Goal: Task Accomplishment & Management: Use online tool/utility

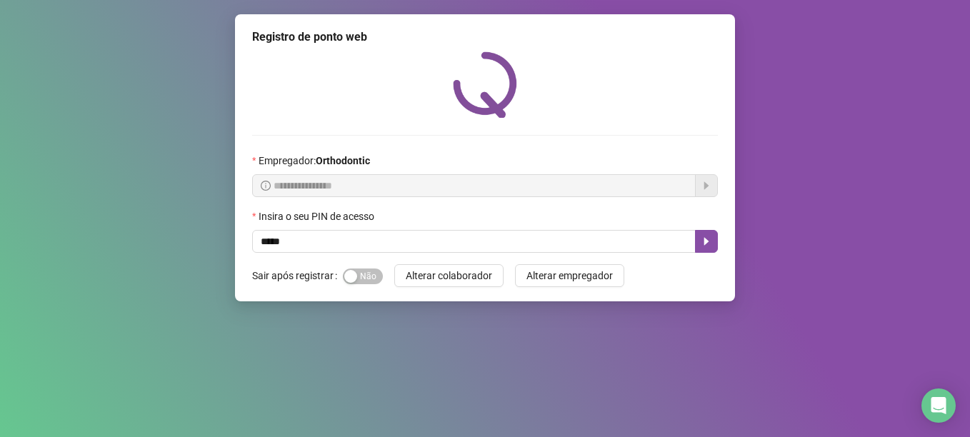
type input "*****"
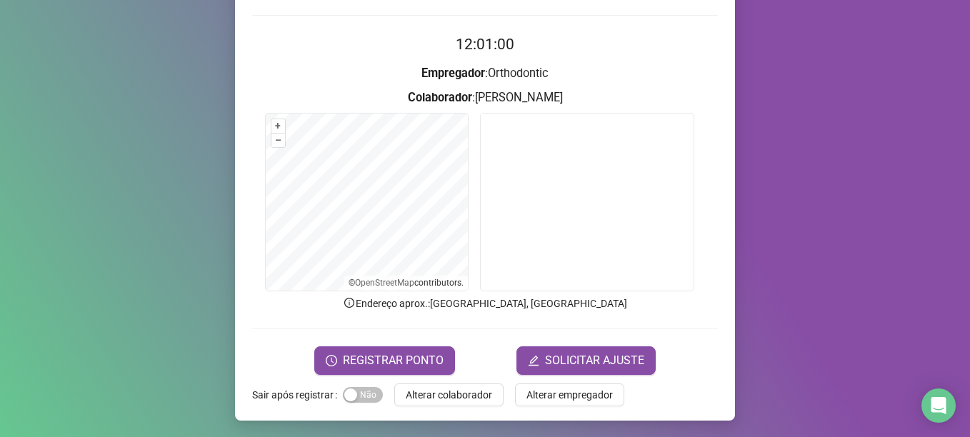
scroll to position [121, 0]
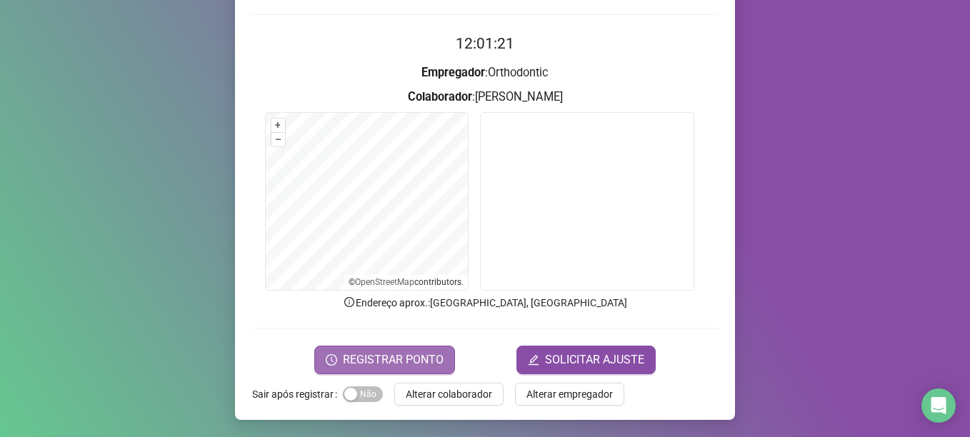
click at [369, 361] on span "REGISTRAR PONTO" at bounding box center [393, 360] width 101 height 17
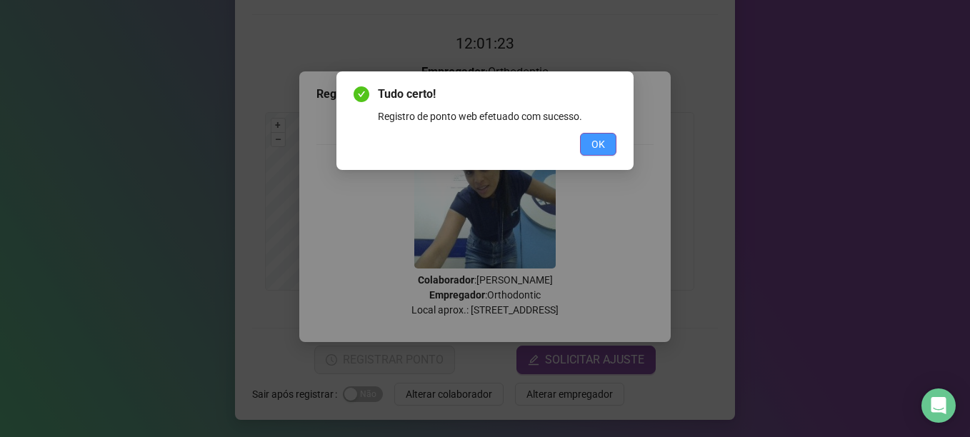
click at [611, 151] on button "OK" at bounding box center [598, 144] width 36 height 23
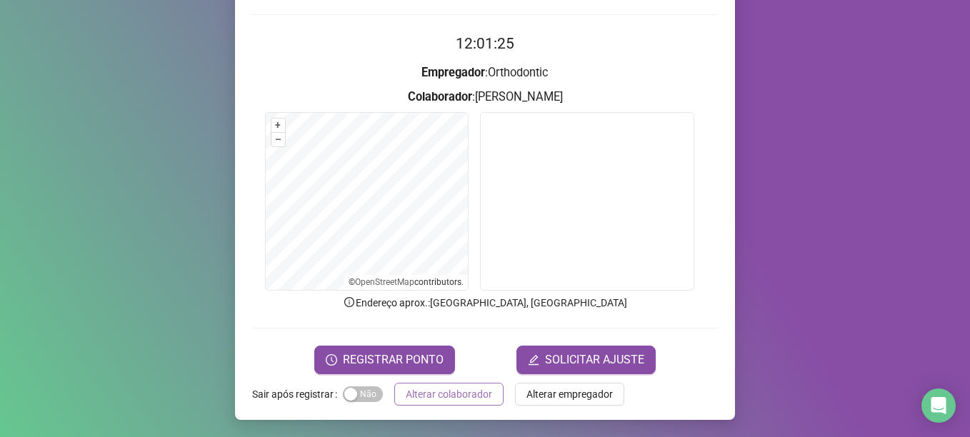
click at [428, 390] on span "Alterar colaborador" at bounding box center [449, 395] width 86 height 16
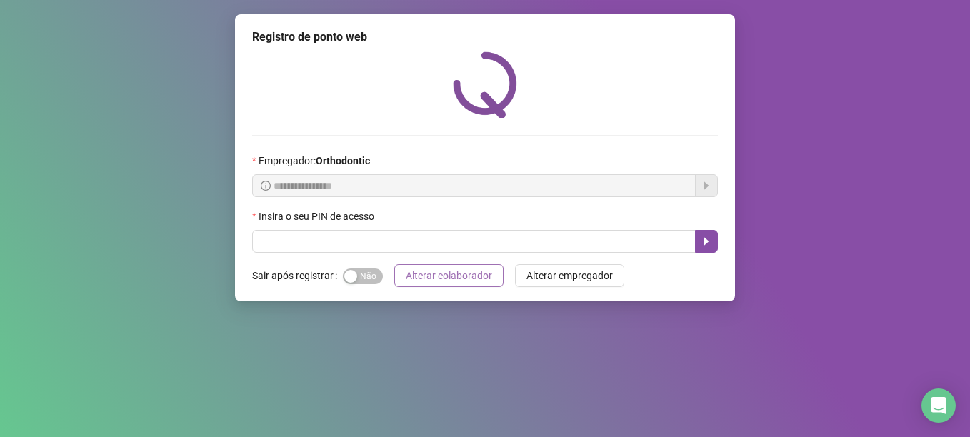
scroll to position [0, 0]
click at [394, 264] on button "Alterar colaborador" at bounding box center [448, 275] width 109 height 23
click at [284, 255] on div "**********" at bounding box center [485, 157] width 500 height 287
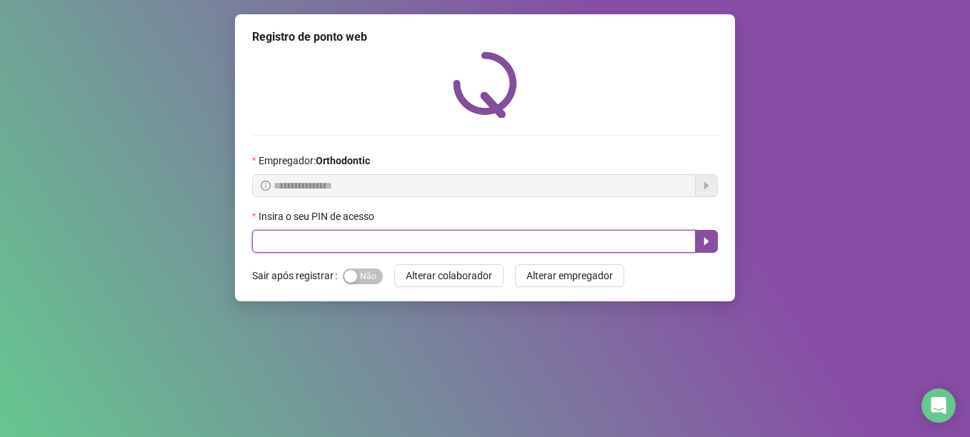
click at [297, 239] on input "text" at bounding box center [474, 241] width 444 height 23
type input "*****"
click at [705, 232] on button "button" at bounding box center [706, 241] width 23 height 23
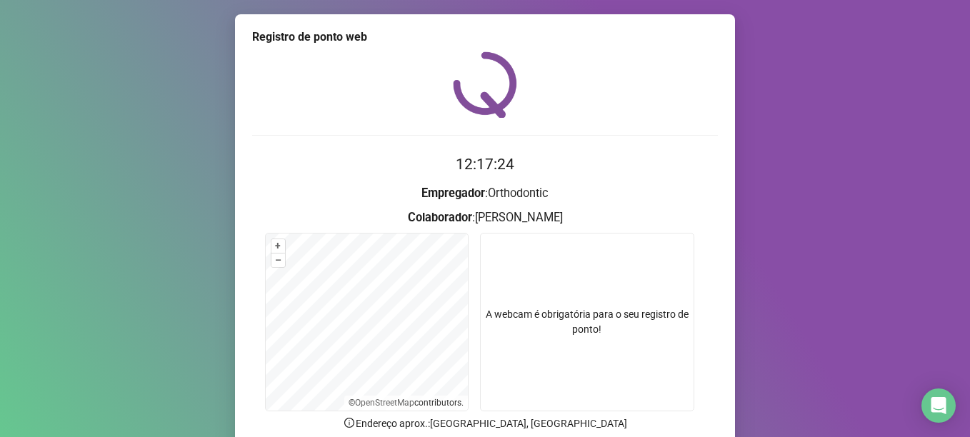
scroll to position [121, 0]
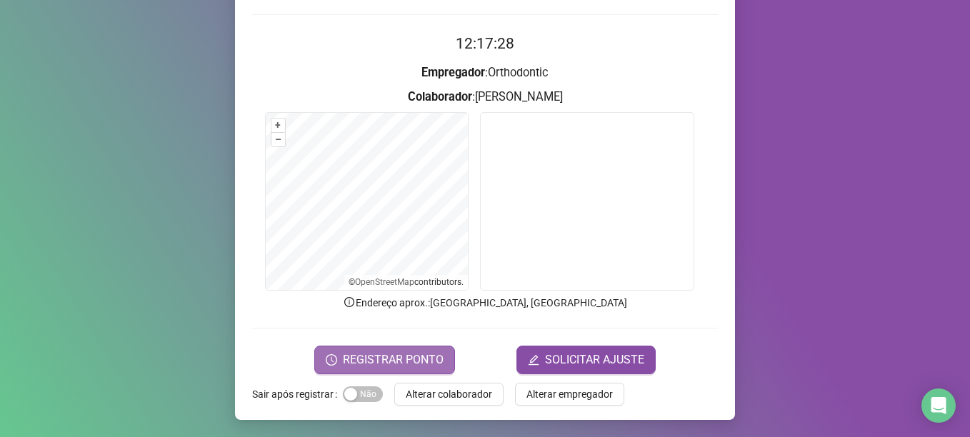
click at [410, 359] on span "REGISTRAR PONTO" at bounding box center [393, 360] width 101 height 17
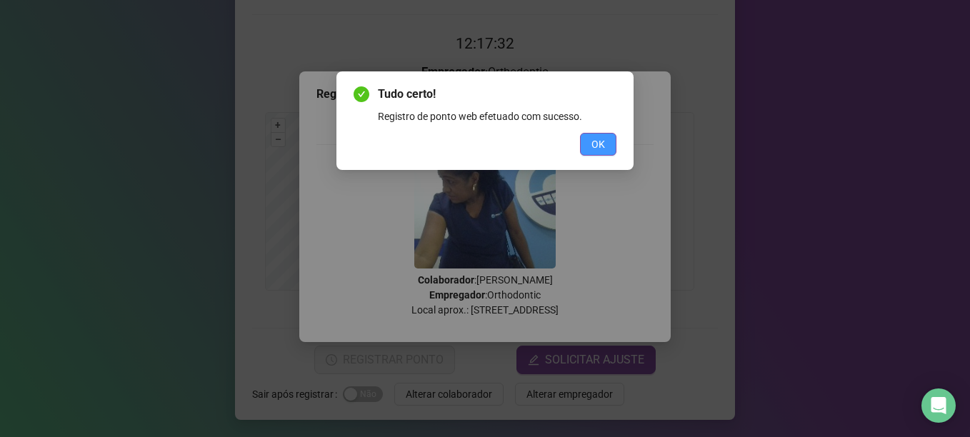
click at [596, 144] on span "OK" at bounding box center [599, 144] width 14 height 16
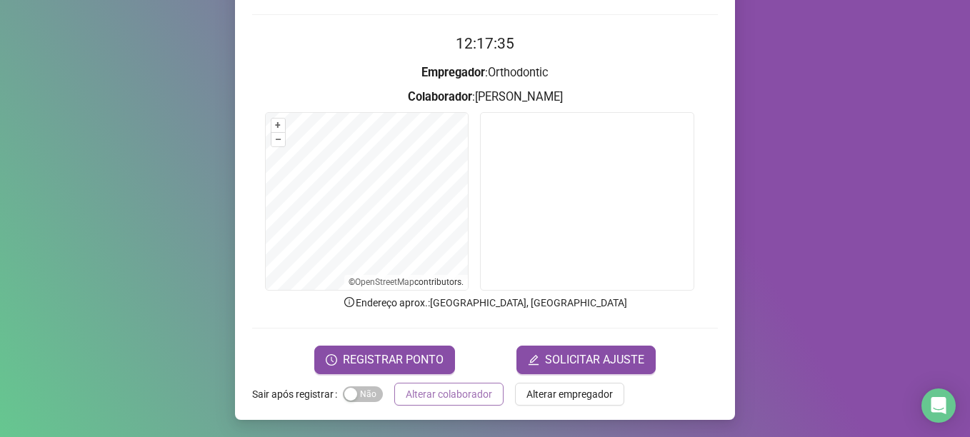
click at [432, 391] on span "Alterar colaborador" at bounding box center [449, 395] width 86 height 16
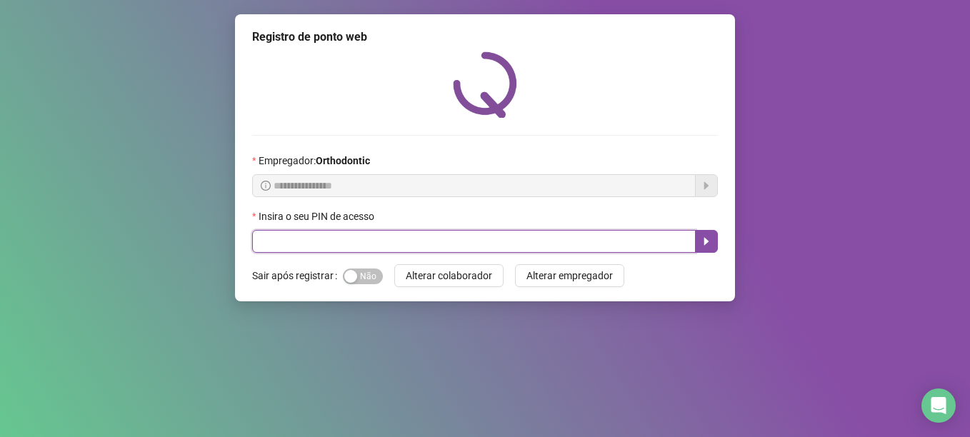
click at [267, 237] on input "text" at bounding box center [474, 241] width 444 height 23
type input "*****"
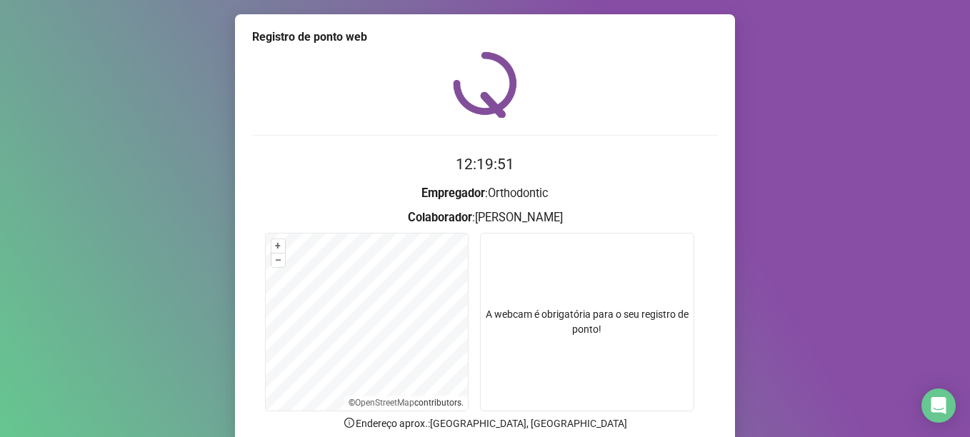
scroll to position [121, 0]
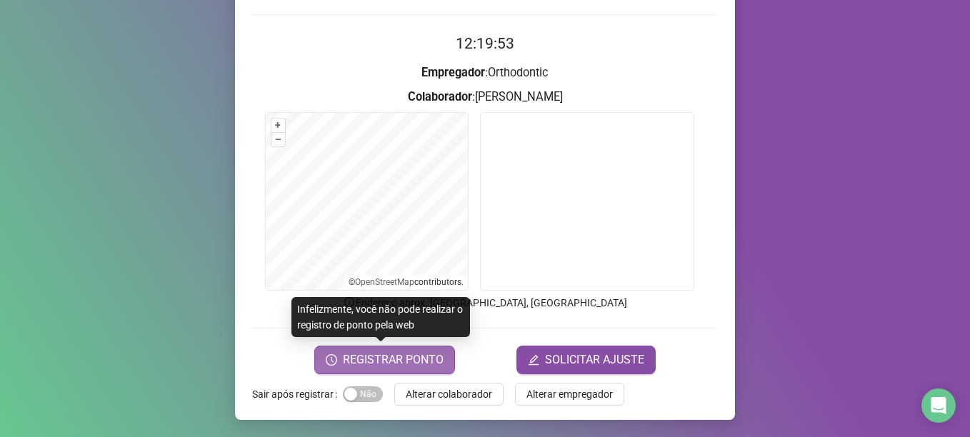
click at [419, 360] on span "REGISTRAR PONTO" at bounding box center [393, 360] width 101 height 17
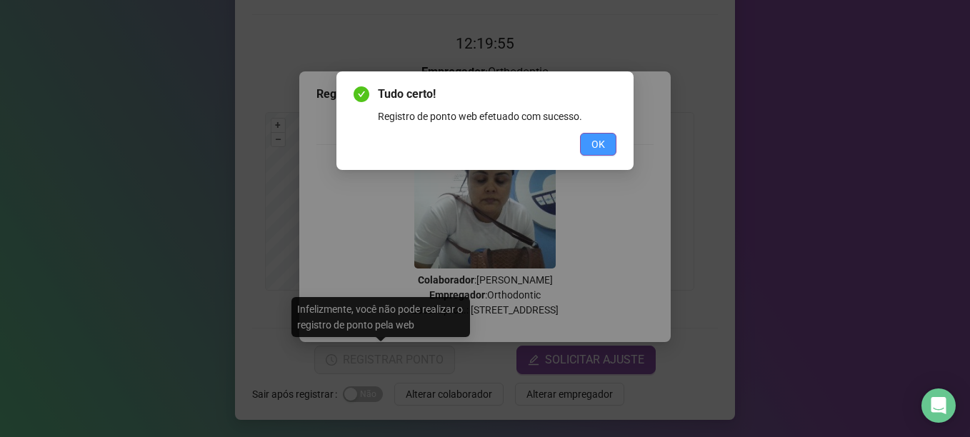
click at [587, 149] on button "OK" at bounding box center [598, 144] width 36 height 23
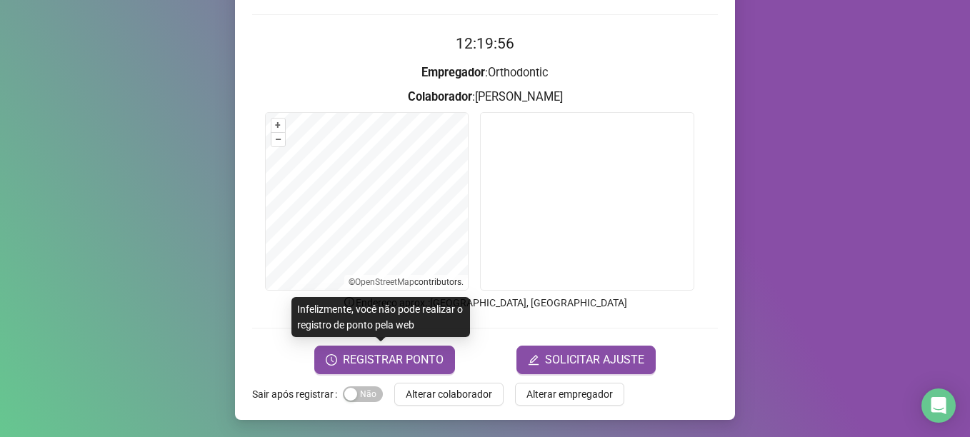
drag, startPoint x: 466, startPoint y: 394, endPoint x: 494, endPoint y: 340, distance: 61.4
click at [468, 392] on span "Alterar colaborador" at bounding box center [449, 395] width 86 height 16
